Goal: Task Accomplishment & Management: Manage account settings

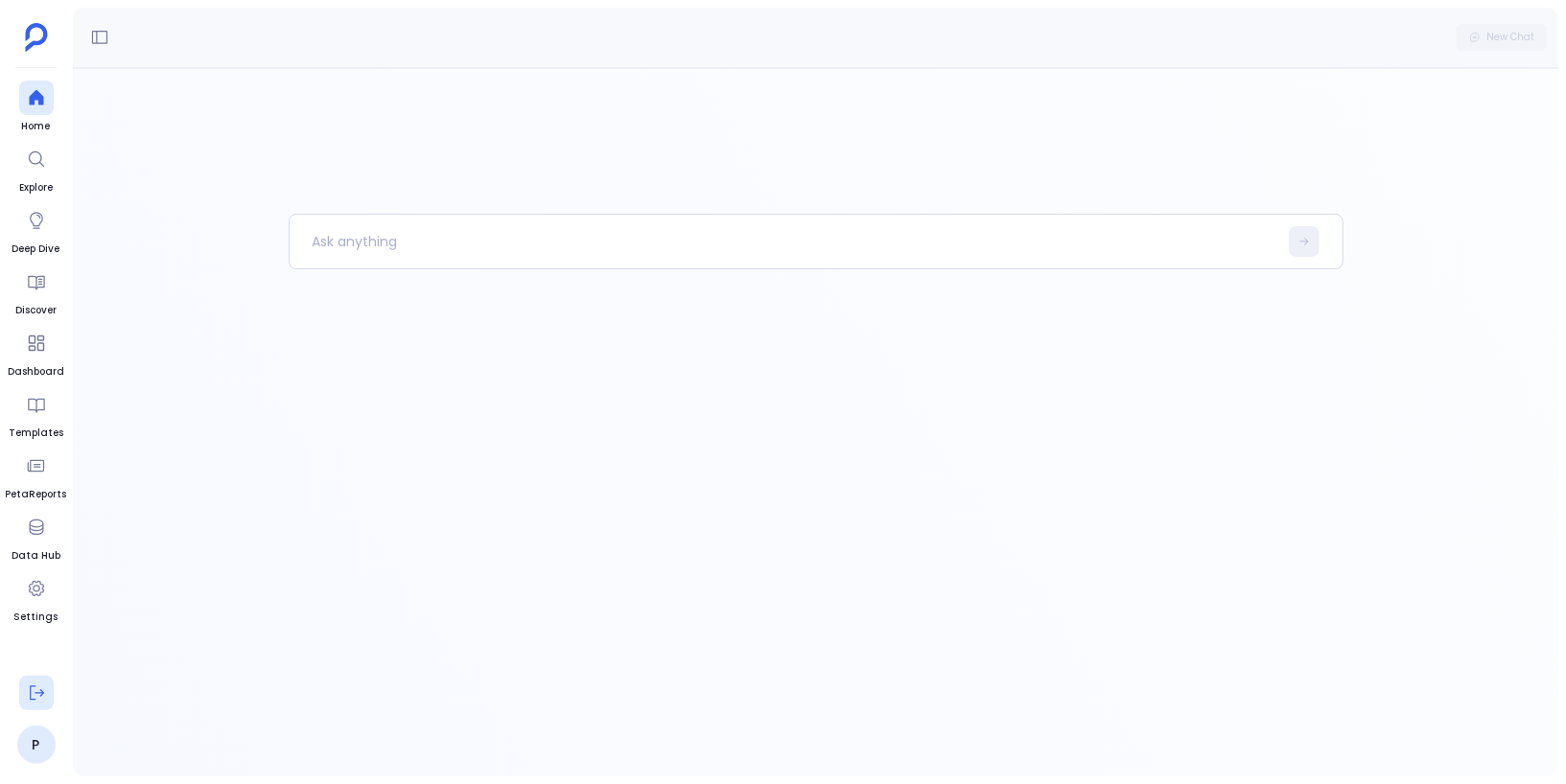
click at [41, 693] on icon at bounding box center [37, 693] width 15 height 15
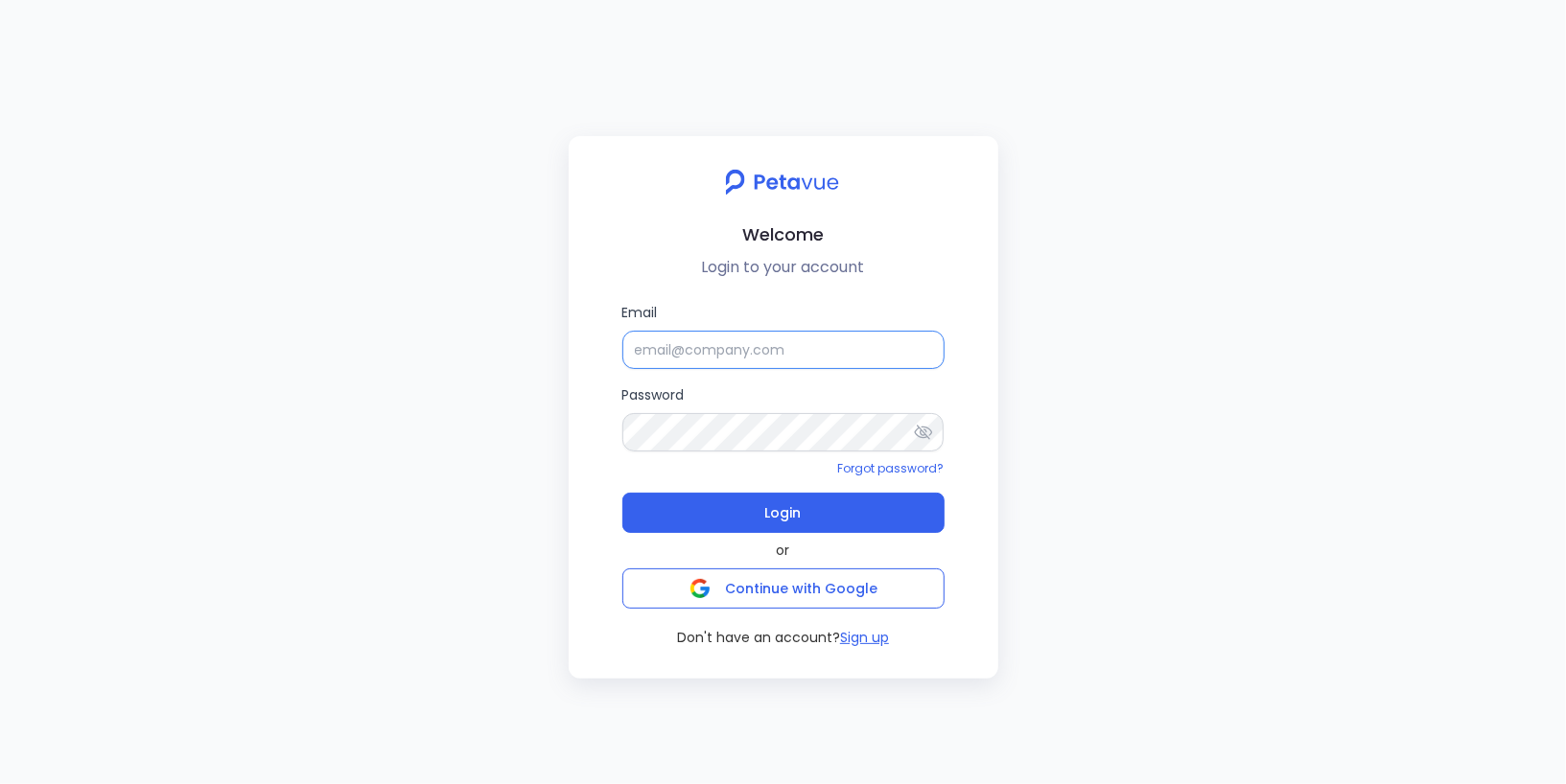
click at [710, 352] on input "Email" at bounding box center [783, 349] width 322 height 38
type input "[EMAIL_ADDRESS][DOMAIN_NAME]"
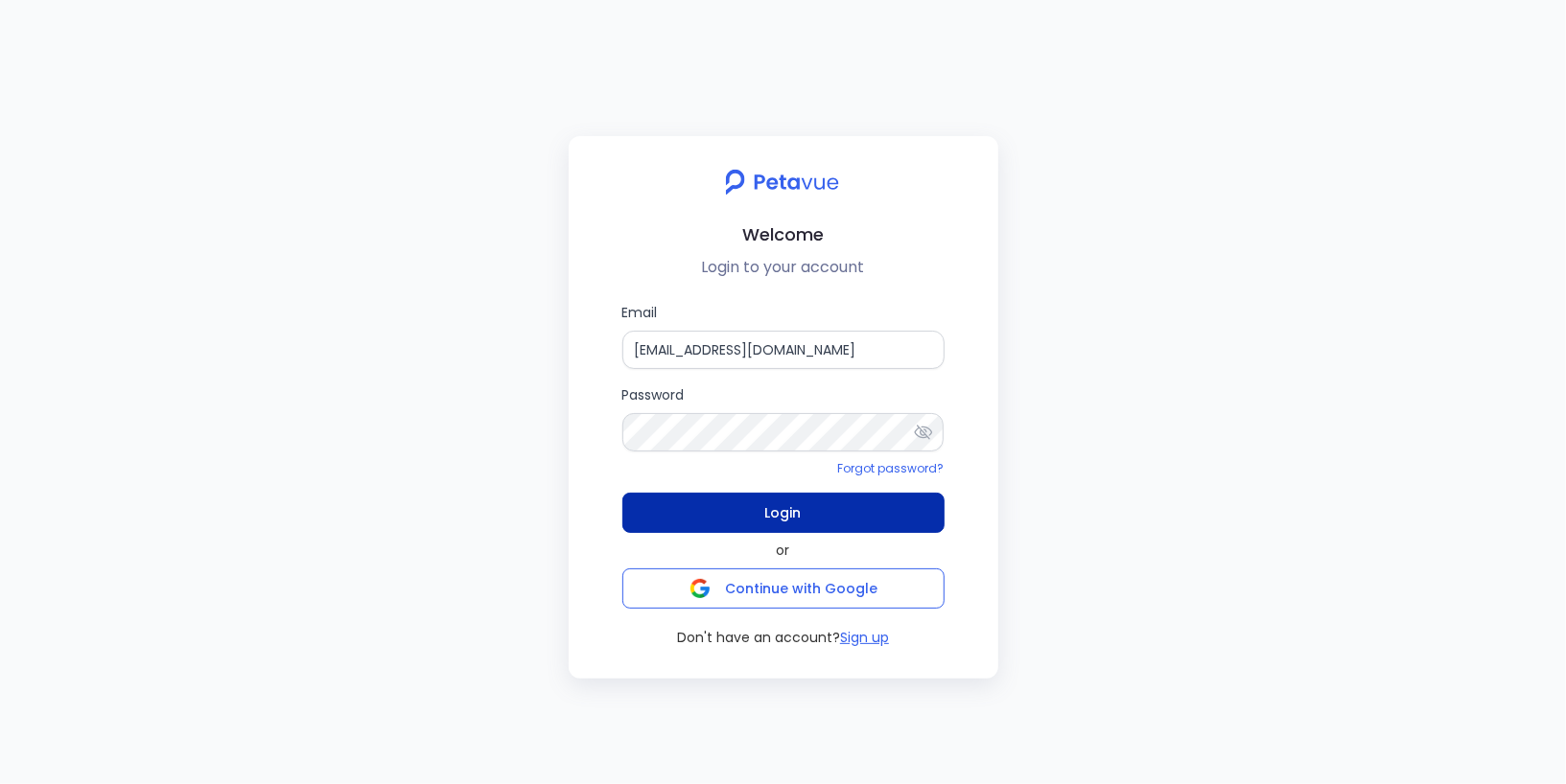
click at [771, 509] on span "Login" at bounding box center [783, 513] width 36 height 27
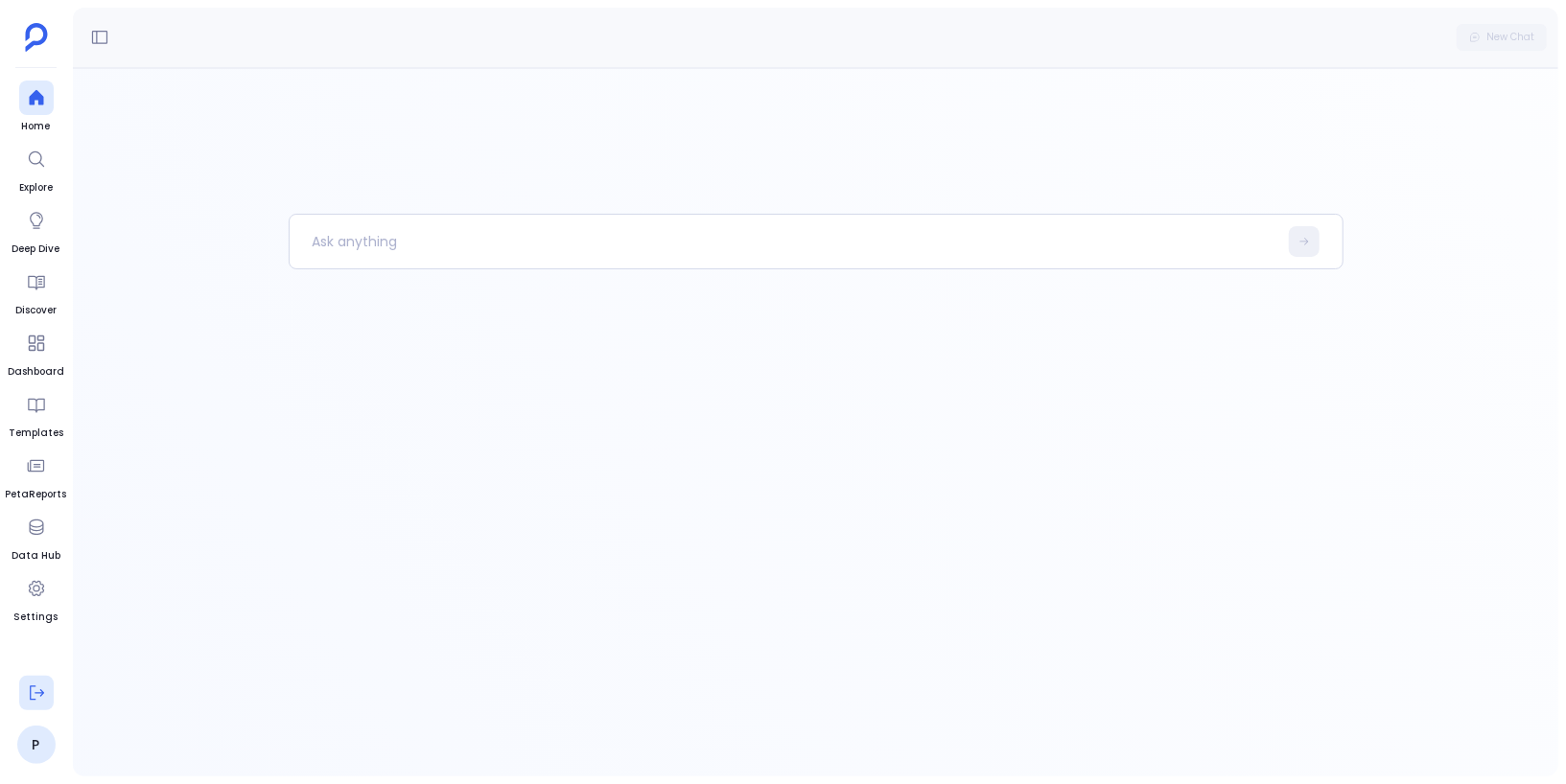
click at [37, 687] on icon at bounding box center [37, 693] width 19 height 19
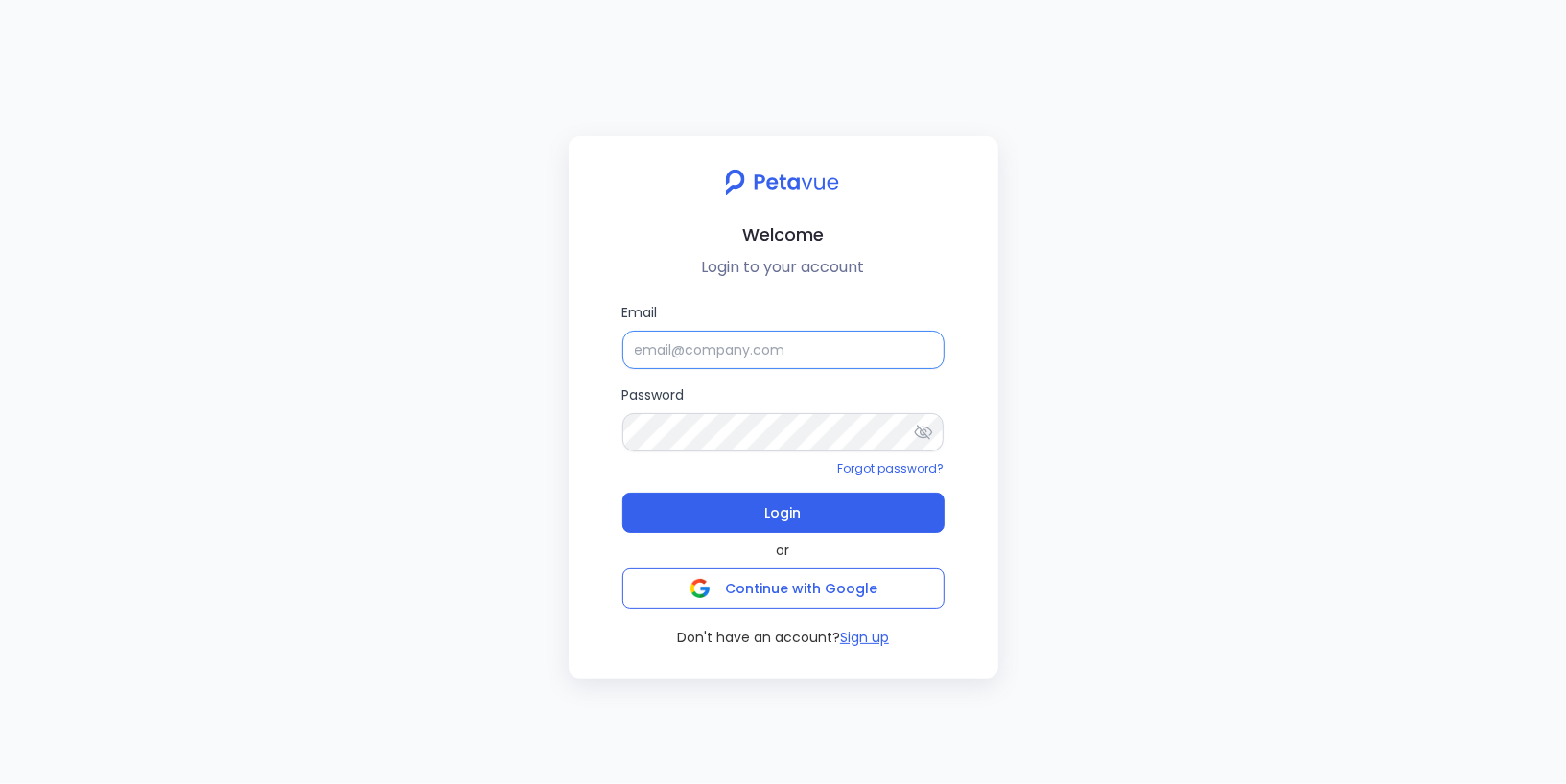
click at [699, 345] on input "Email" at bounding box center [783, 349] width 322 height 38
type input "[EMAIL_ADDRESS][DOMAIN_NAME]"
click at [927, 436] on icon at bounding box center [923, 431] width 18 height 15
click at [880, 354] on input "[EMAIL_ADDRESS][DOMAIN_NAME]" at bounding box center [783, 349] width 322 height 38
